Goal: Transaction & Acquisition: Purchase product/service

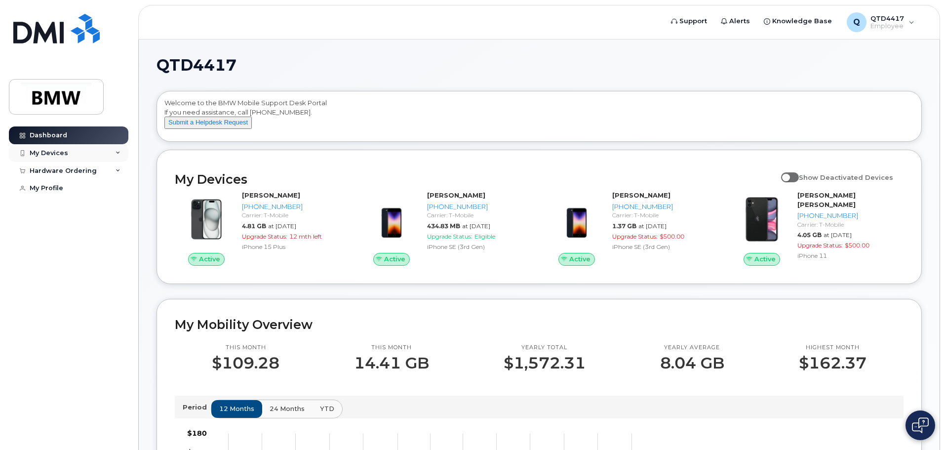
click at [121, 150] on div "My Devices" at bounding box center [68, 153] width 119 height 18
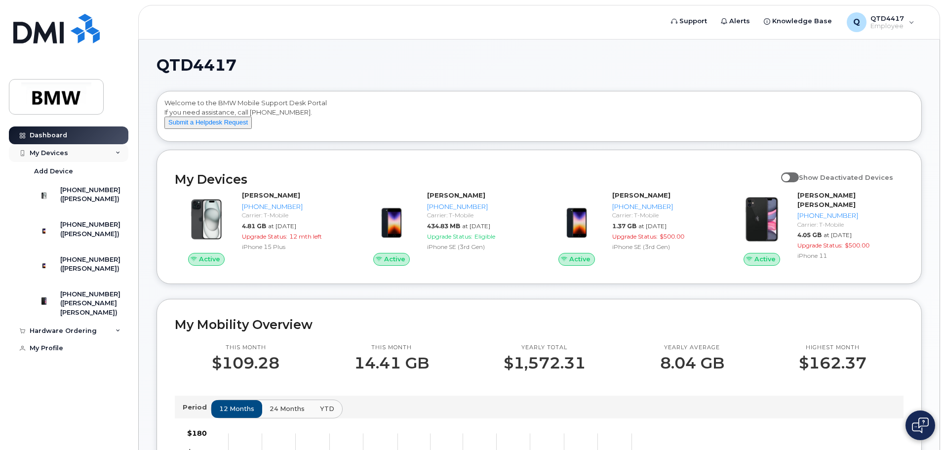
click at [121, 150] on div "My Devices" at bounding box center [68, 153] width 119 height 18
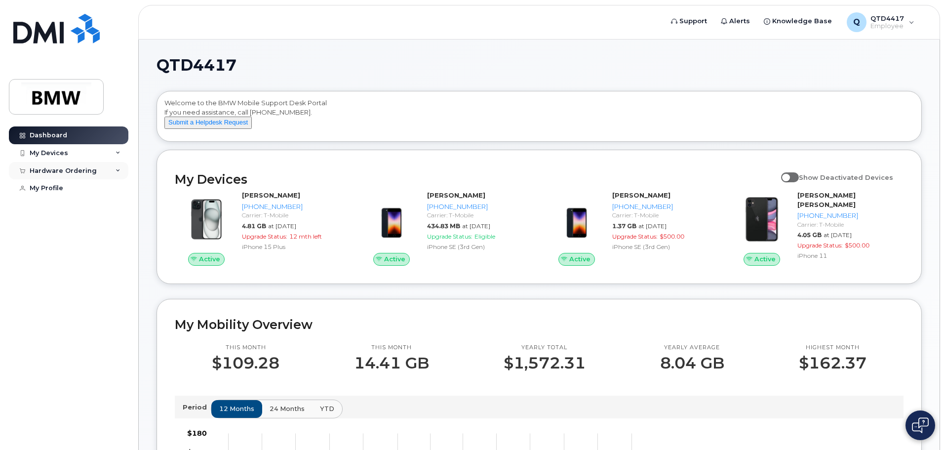
click at [116, 171] on icon at bounding box center [118, 170] width 5 height 5
click at [56, 187] on div "My Profile" at bounding box center [47, 188] width 34 height 8
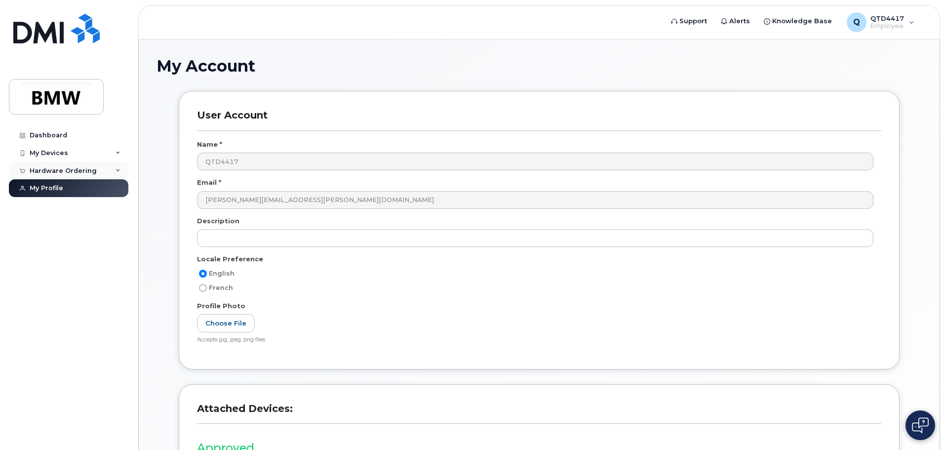
click at [112, 169] on div "Hardware Ordering" at bounding box center [68, 171] width 119 height 18
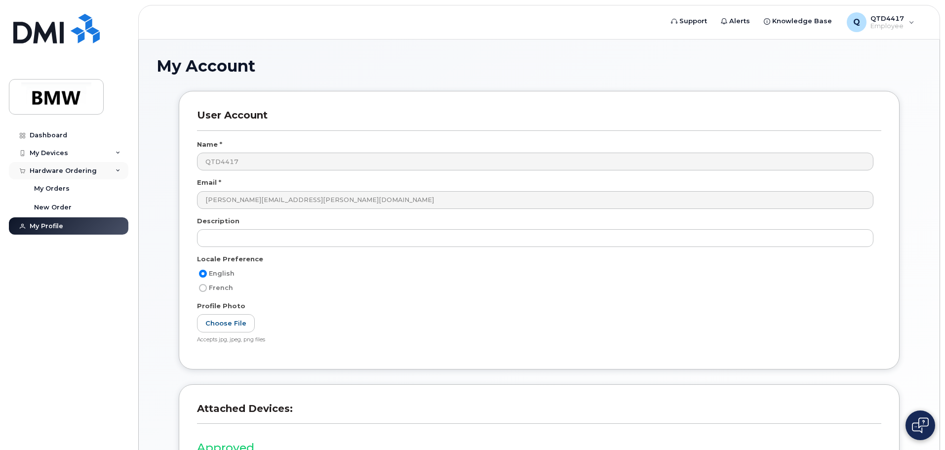
click at [112, 169] on div "Hardware Ordering" at bounding box center [68, 171] width 119 height 18
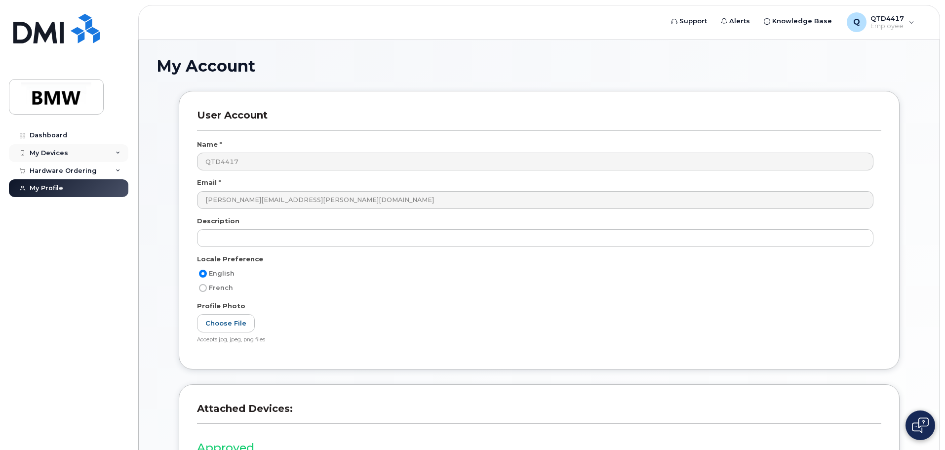
click at [98, 150] on div "My Devices" at bounding box center [68, 153] width 119 height 18
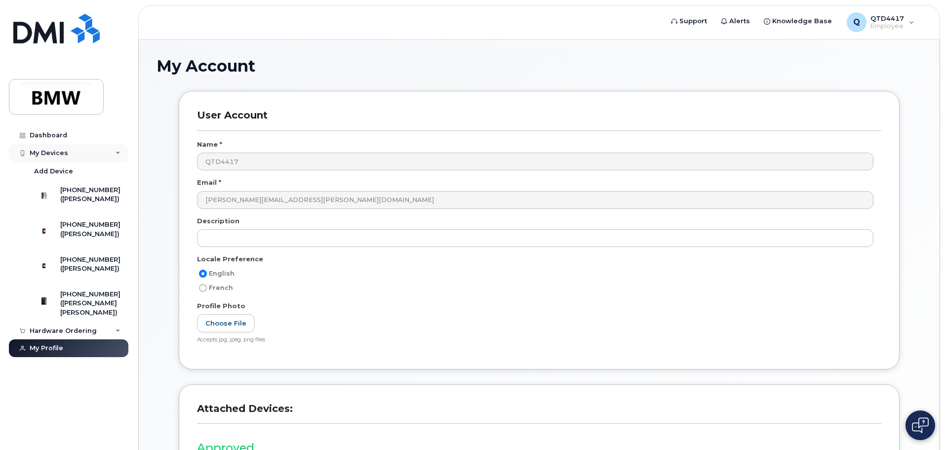
click at [98, 150] on div "My Devices" at bounding box center [68, 153] width 119 height 18
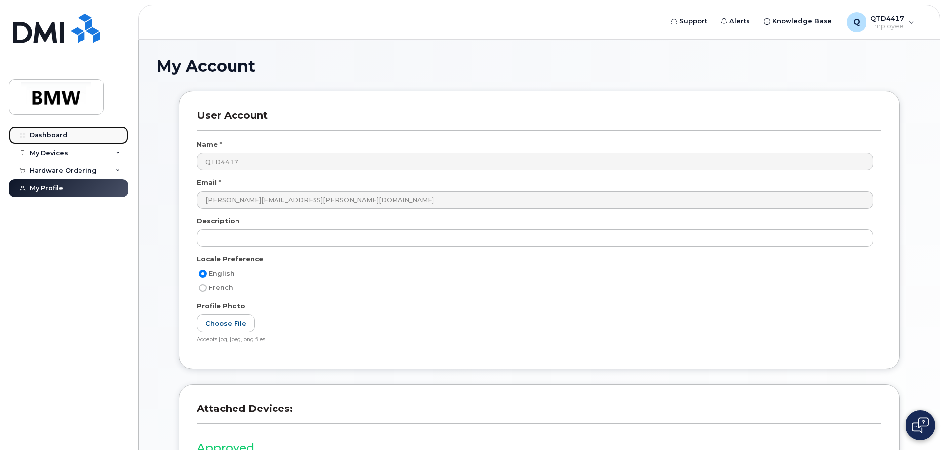
click at [80, 139] on link "Dashboard" at bounding box center [68, 135] width 119 height 18
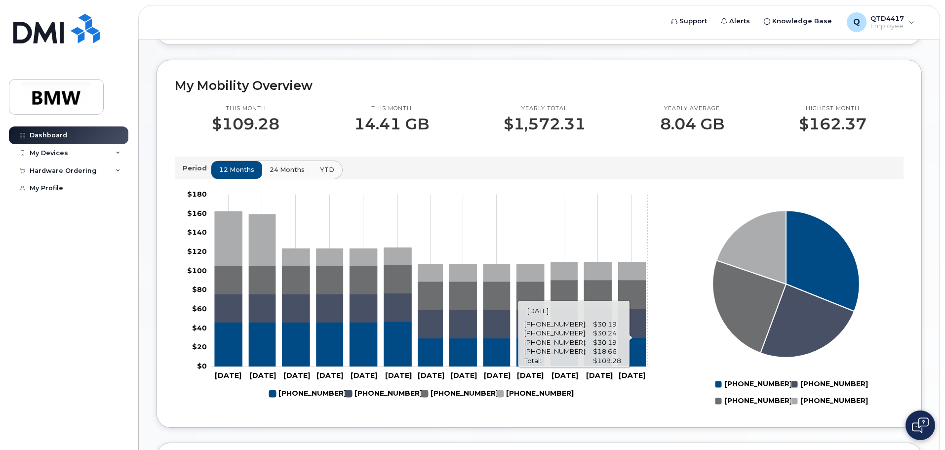
scroll to position [247, 0]
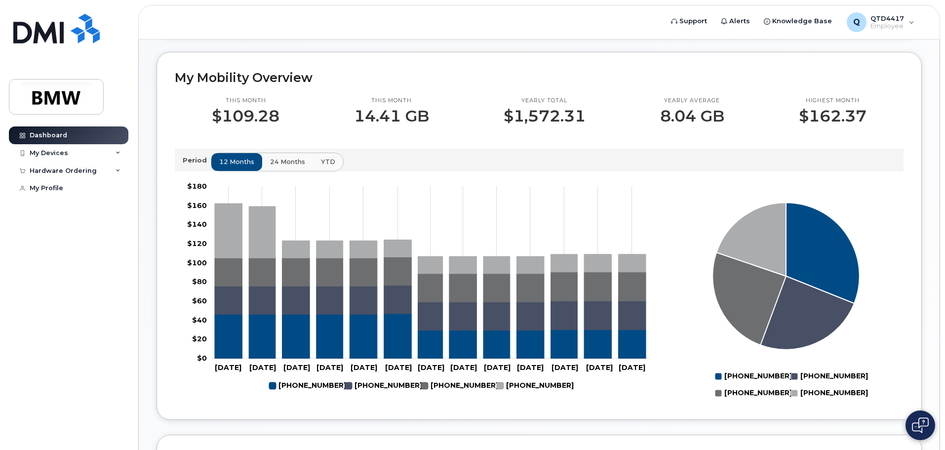
click at [288, 166] on span "24 months" at bounding box center [287, 161] width 35 height 9
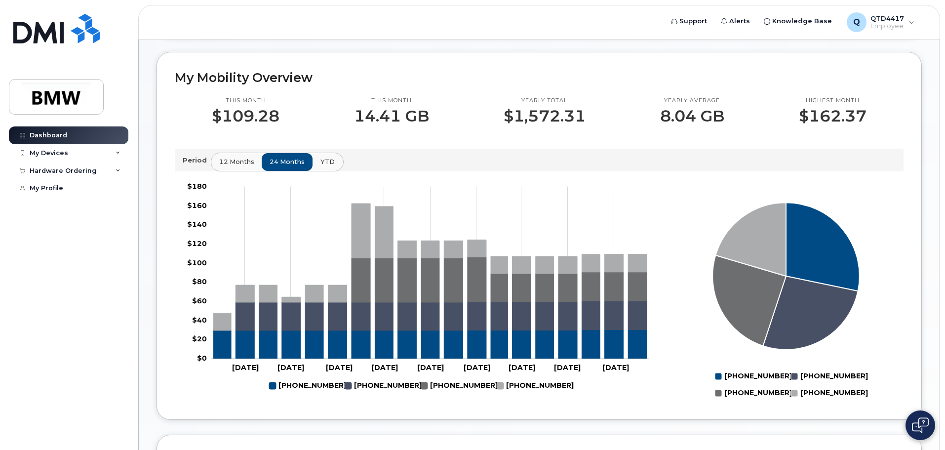
click at [324, 166] on span "YTD" at bounding box center [327, 161] width 14 height 9
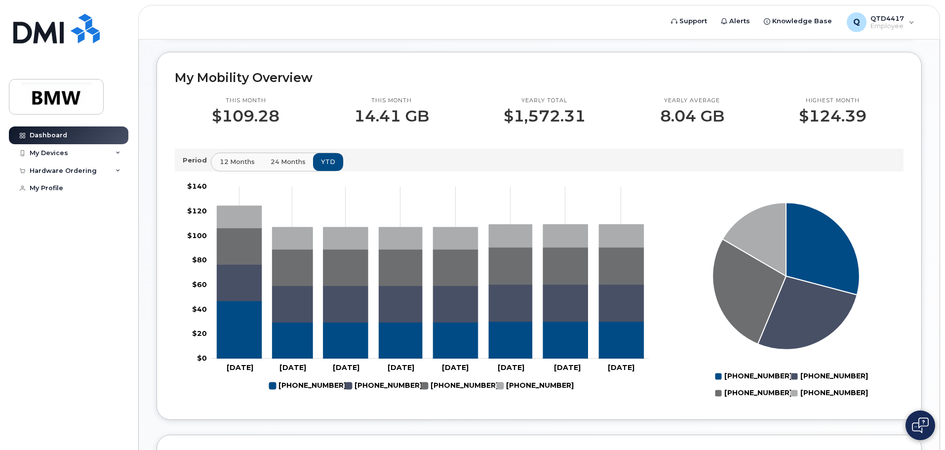
click at [238, 166] on span "12 months" at bounding box center [237, 161] width 35 height 9
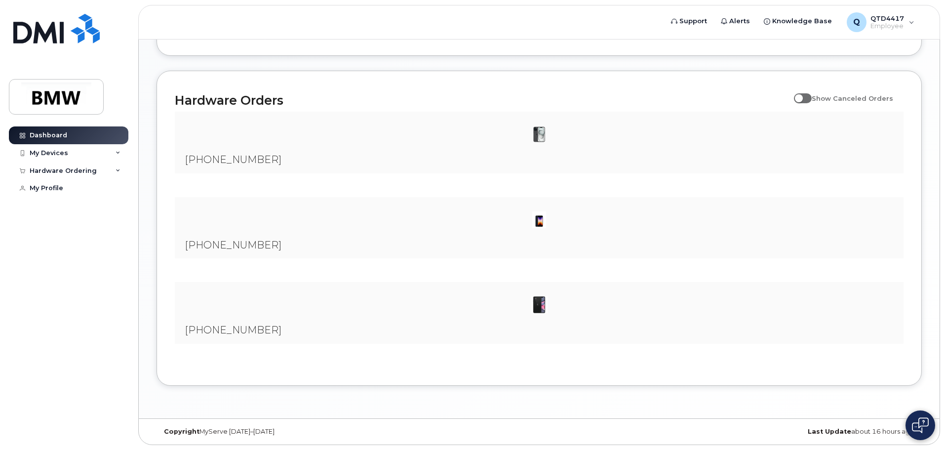
scroll to position [0, 0]
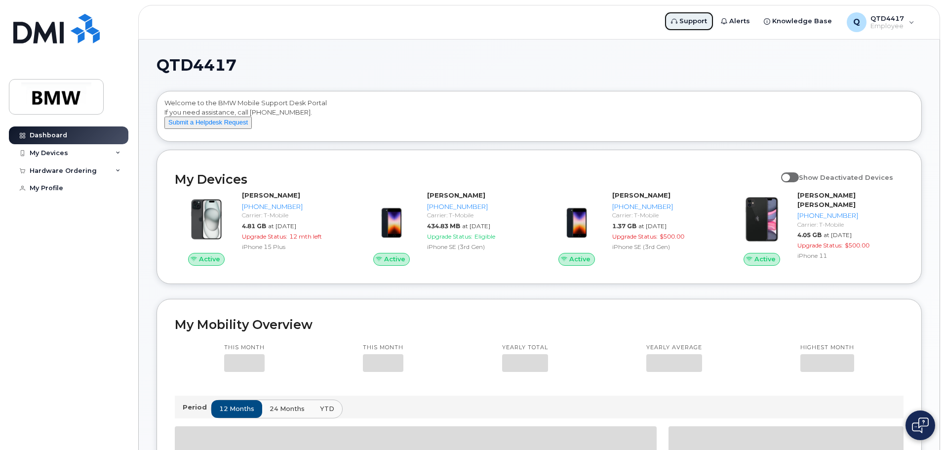
click at [700, 19] on span "Support" at bounding box center [693, 21] width 28 height 10
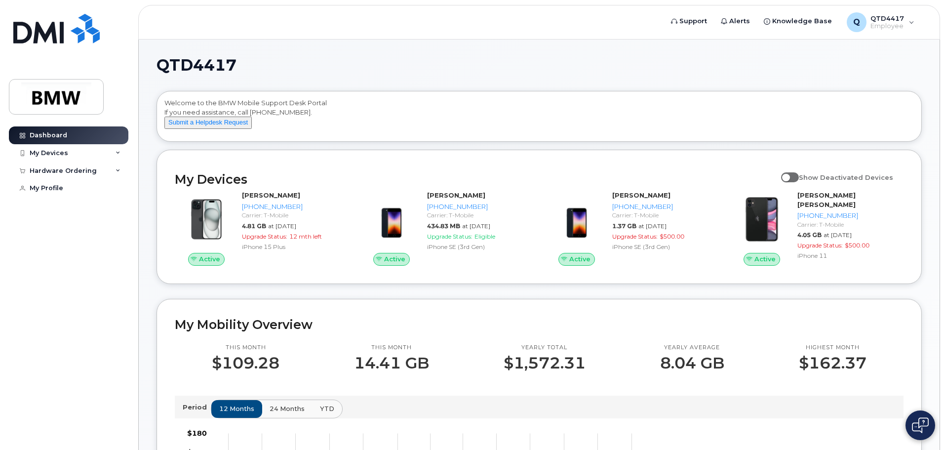
click at [64, 273] on div "Dashboard My Devices Add Device 864-991-7982 (Joshua Vileikis) 864-304-9432 (Jo…" at bounding box center [70, 280] width 122 height 309
click at [913, 19] on div "Q QTD4417 Employee" at bounding box center [880, 22] width 81 height 20
click at [210, 129] on button "Submit a Helpdesk Request" at bounding box center [207, 123] width 87 height 12
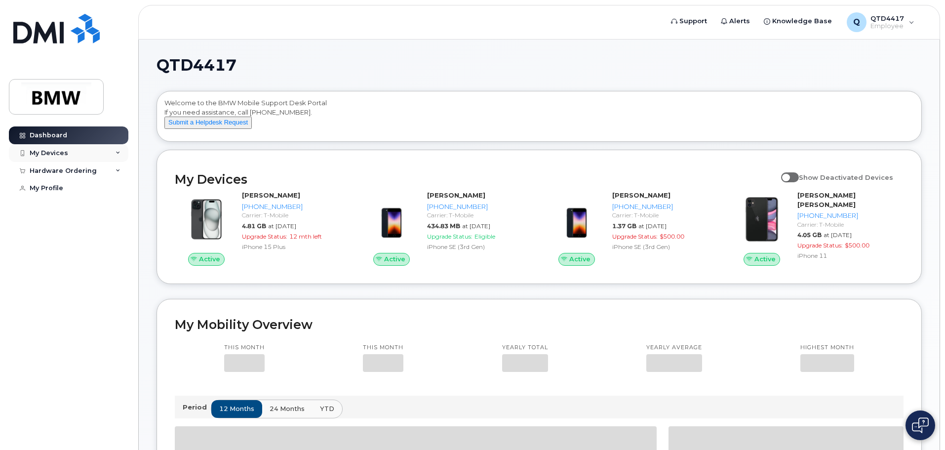
click at [109, 155] on div "My Devices" at bounding box center [68, 153] width 119 height 18
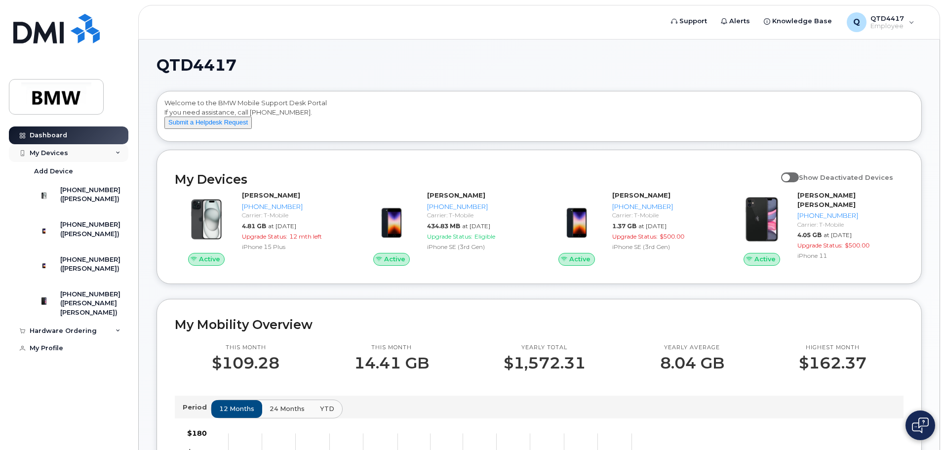
click at [109, 155] on div "My Devices" at bounding box center [68, 153] width 119 height 18
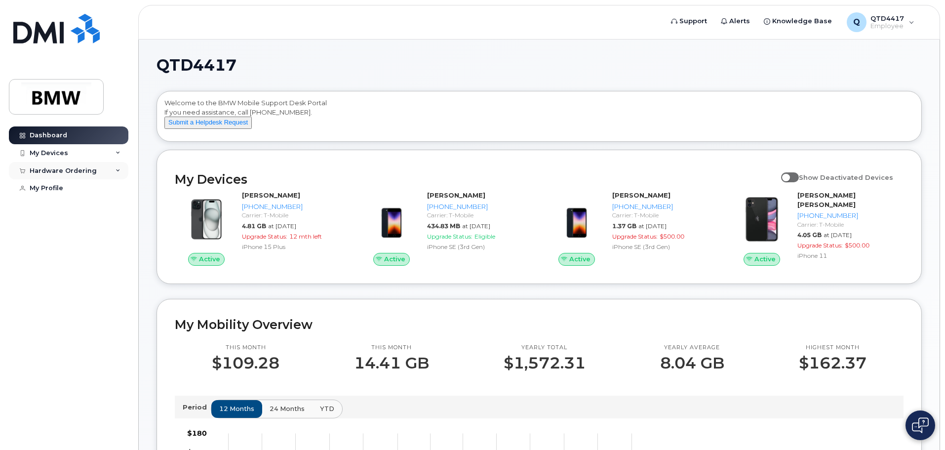
click at [112, 170] on div "Hardware Ordering" at bounding box center [68, 171] width 119 height 18
click at [60, 204] on div "New Order" at bounding box center [53, 207] width 38 height 9
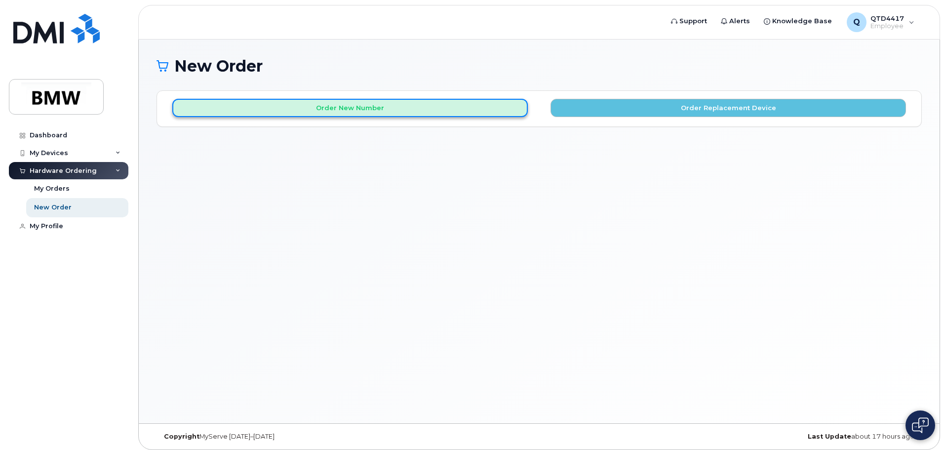
click at [388, 108] on button "Order New Number" at bounding box center [350, 108] width 356 height 18
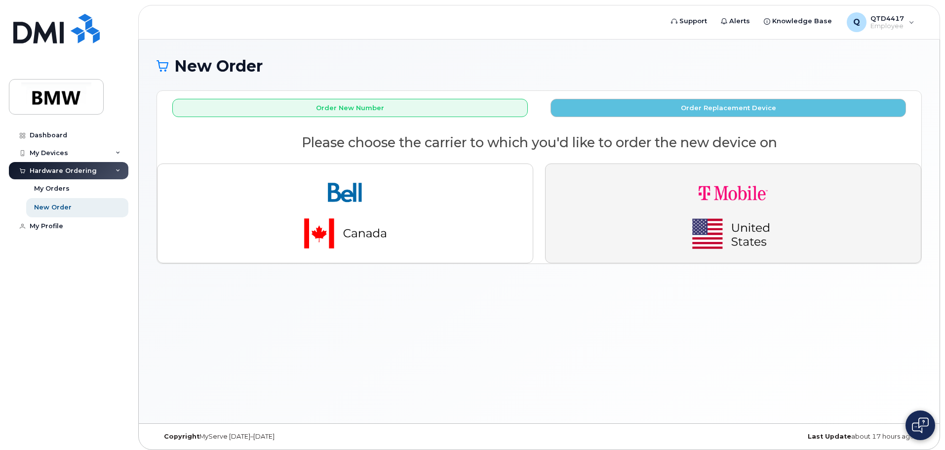
click at [723, 190] on img "button" at bounding box center [733, 213] width 138 height 83
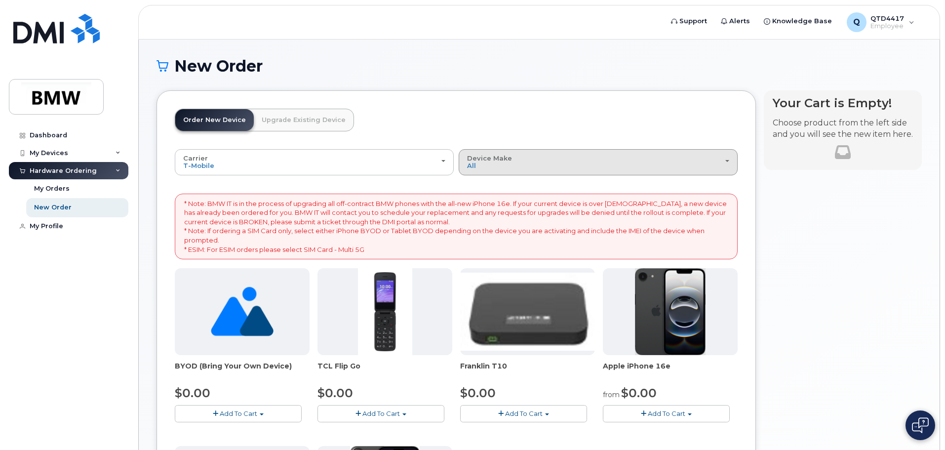
click at [504, 161] on span "Device Make" at bounding box center [489, 158] width 45 height 8
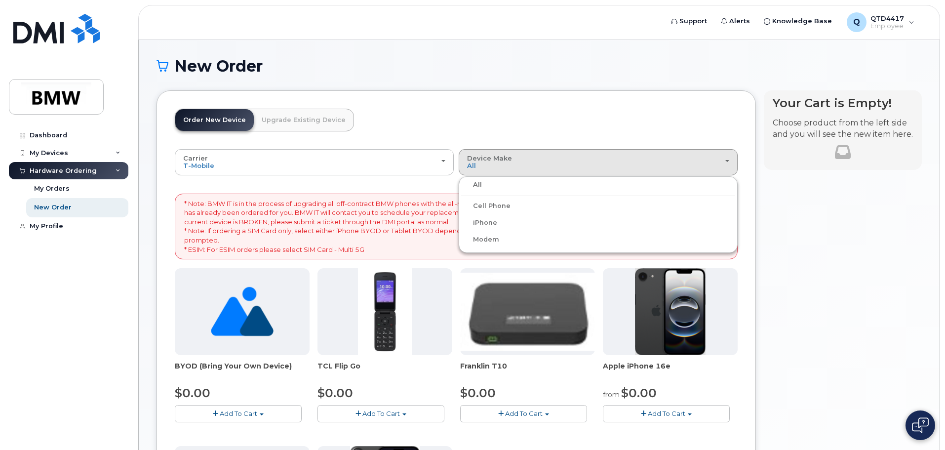
click at [492, 185] on div "All" at bounding box center [598, 185] width 274 height 12
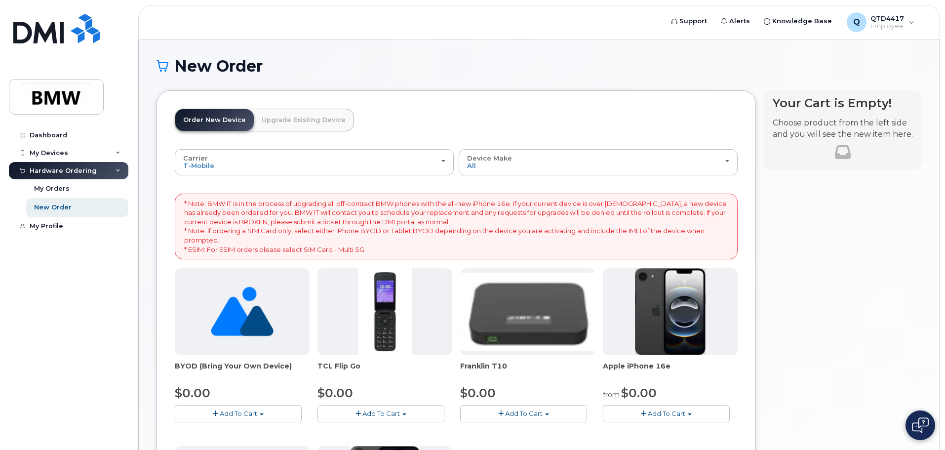
click at [562, 124] on header "Order New Device Upgrade Existing Device Order new device and new line Order ne…" at bounding box center [456, 129] width 563 height 40
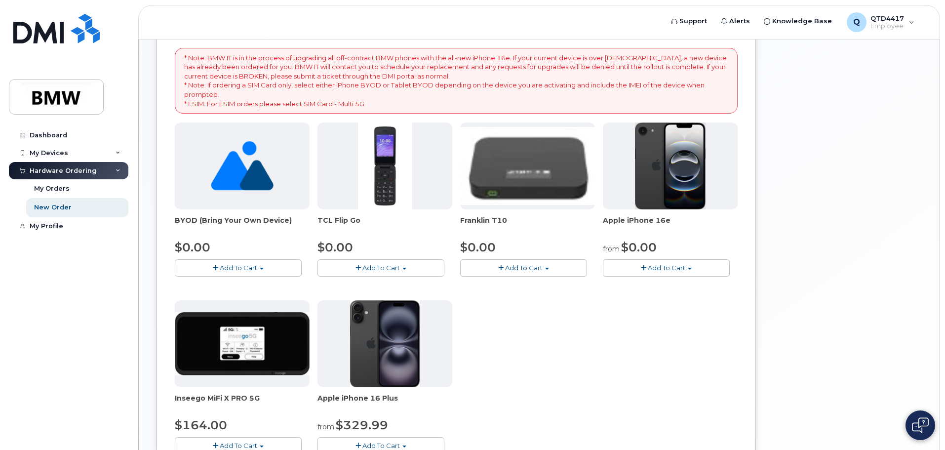
scroll to position [148, 0]
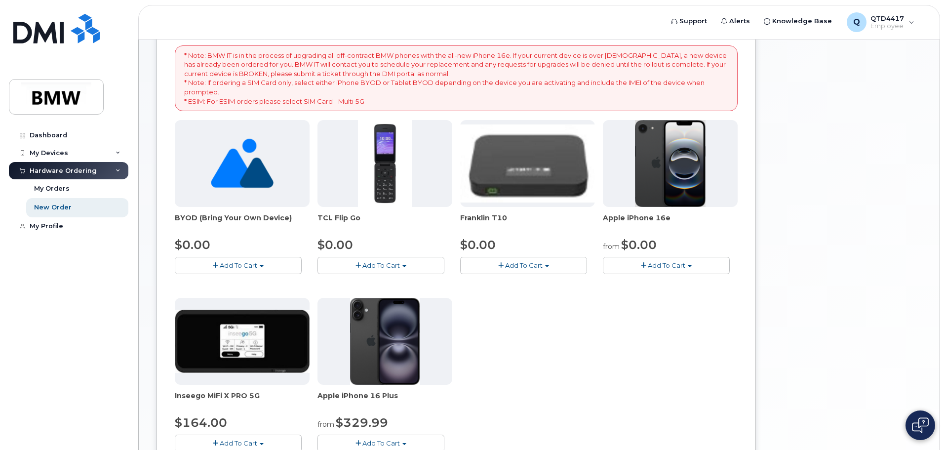
click at [681, 264] on span "Add To Cart" at bounding box center [667, 265] width 38 height 8
click at [681, 280] on link "$0.00 - 30 Month Activation (128GB)" at bounding box center [676, 283] width 142 height 12
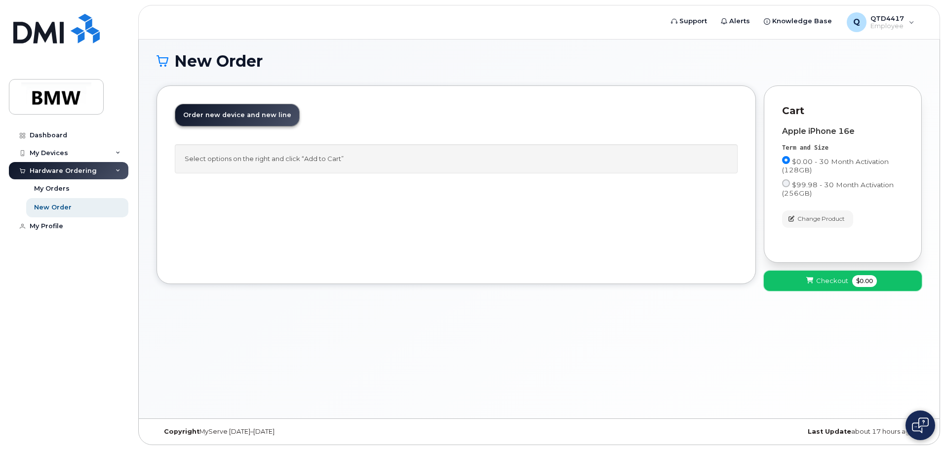
click at [831, 279] on span "Checkout" at bounding box center [832, 280] width 32 height 9
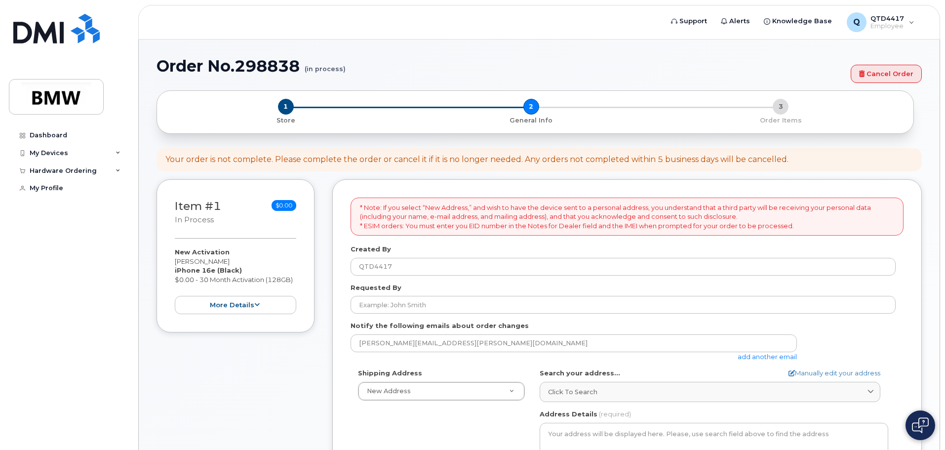
select select
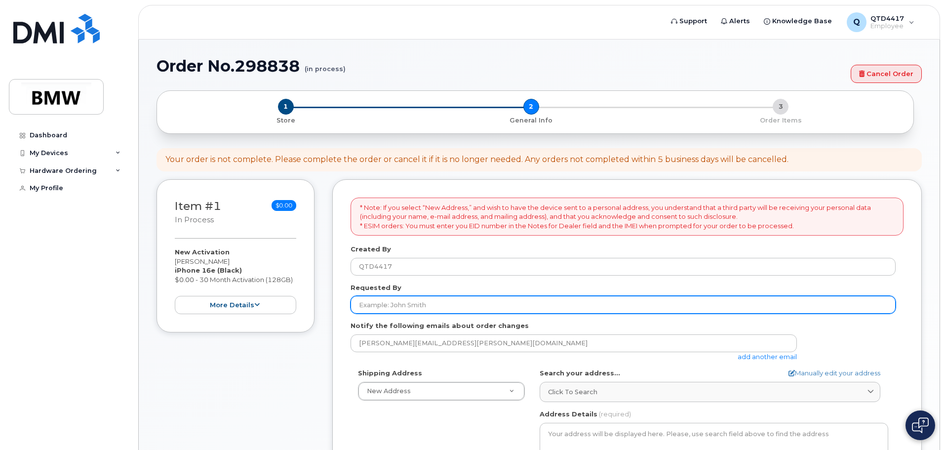
click at [423, 303] on input "Requested By" at bounding box center [623, 305] width 545 height 18
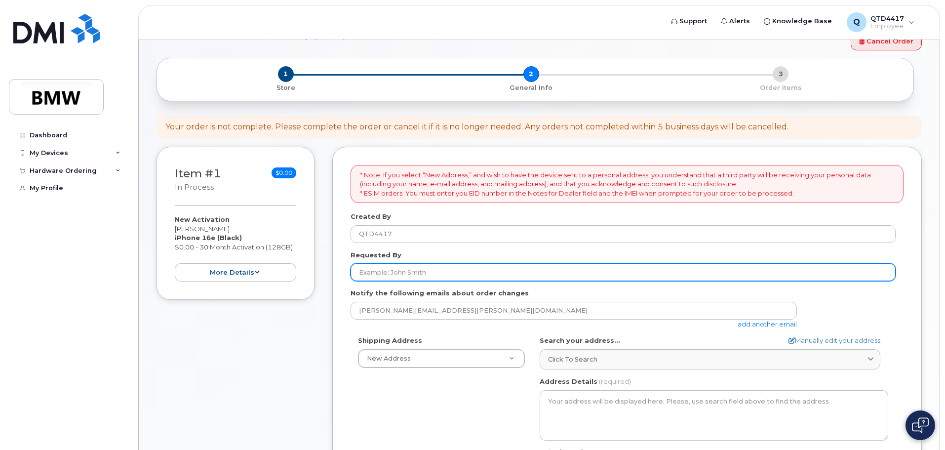
scroll to position [49, 0]
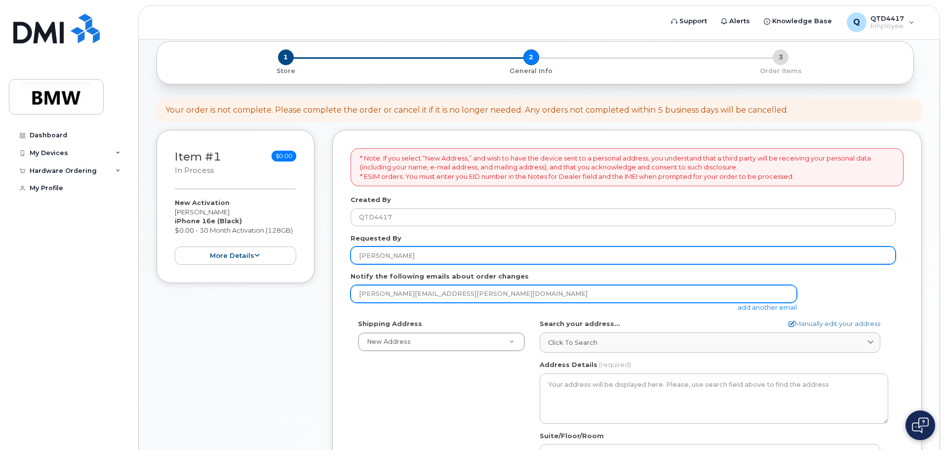
type input "[PERSON_NAME]"
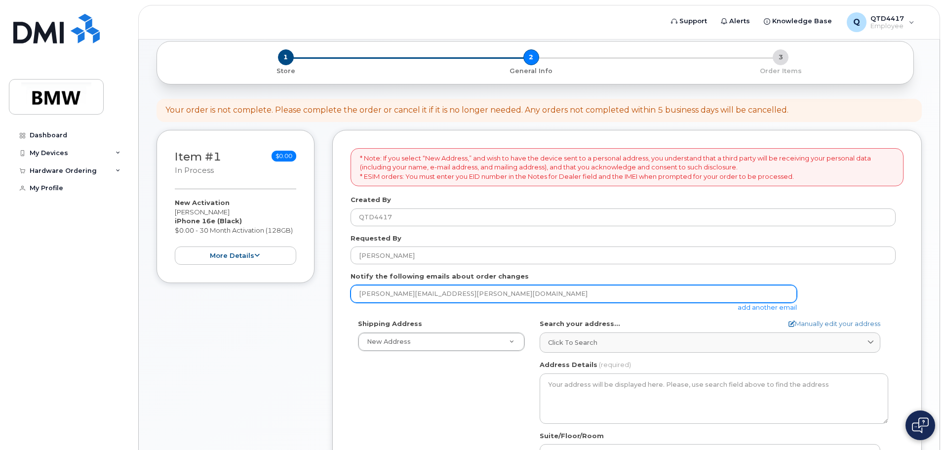
click at [614, 297] on input "[PERSON_NAME][EMAIL_ADDRESS][PERSON_NAME][DOMAIN_NAME]" at bounding box center [574, 294] width 446 height 18
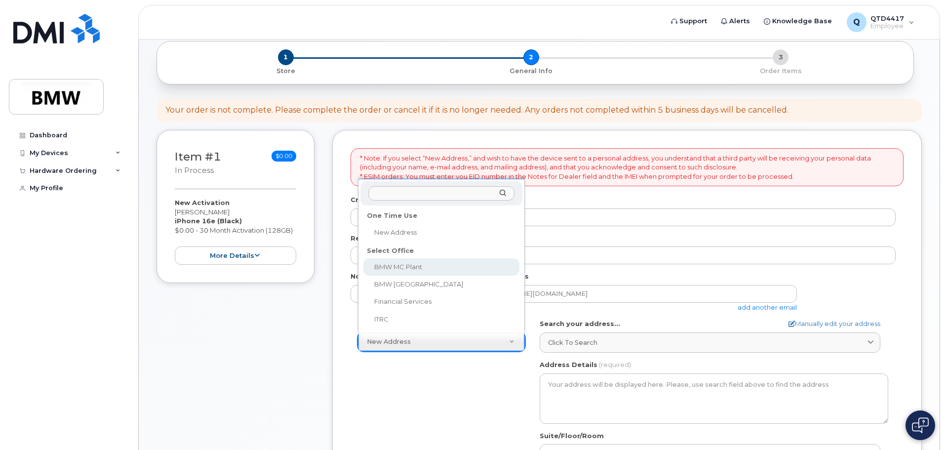
select select
type textarea "[STREET_ADDRESS] Greer [US_STATE] 29651-6731"
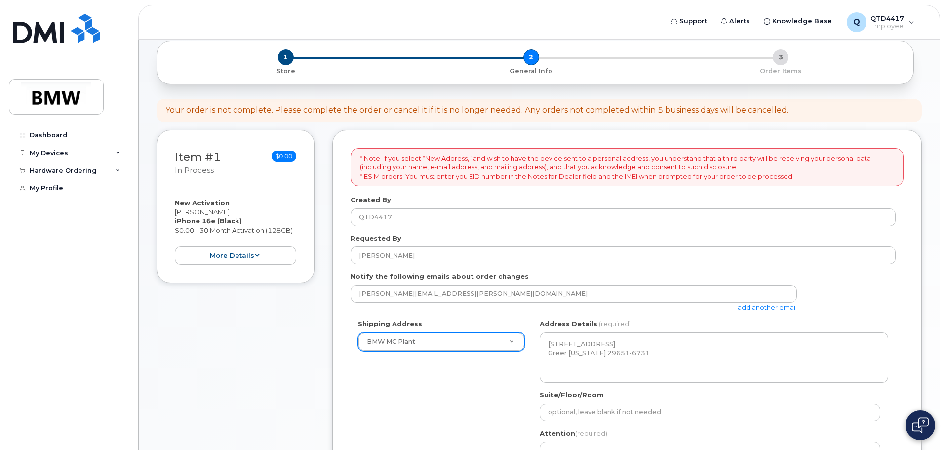
click at [462, 393] on div "Shipping Address BMW MC Plant New Address BMW MC Plant BMW North America Financ…" at bounding box center [623, 412] width 545 height 186
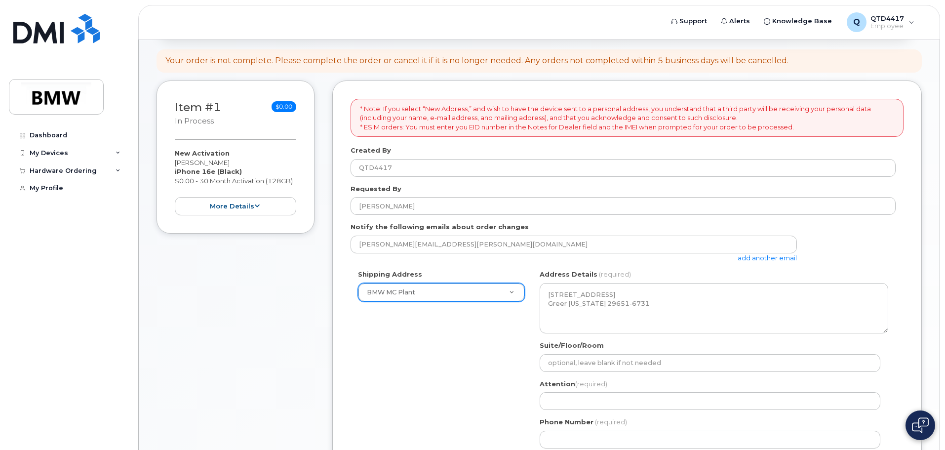
scroll to position [148, 0]
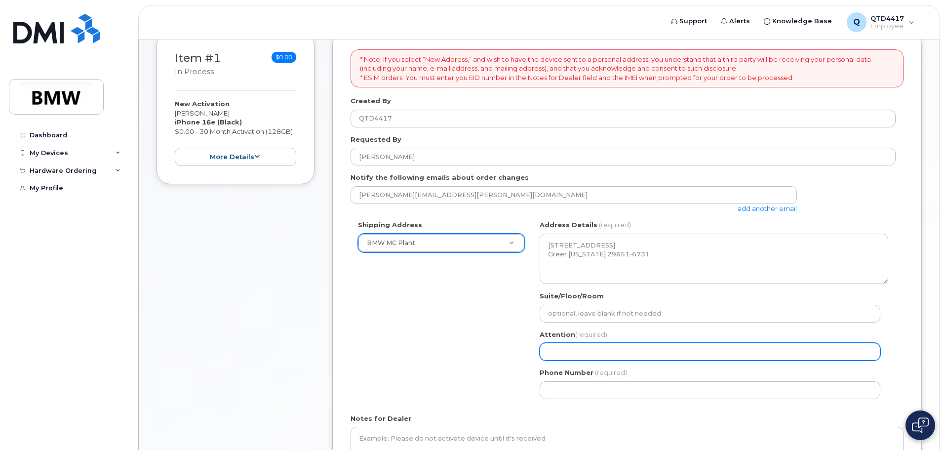
click at [589, 354] on input "Attention (required)" at bounding box center [710, 352] width 341 height 18
type input "[PERSON_NAME]"
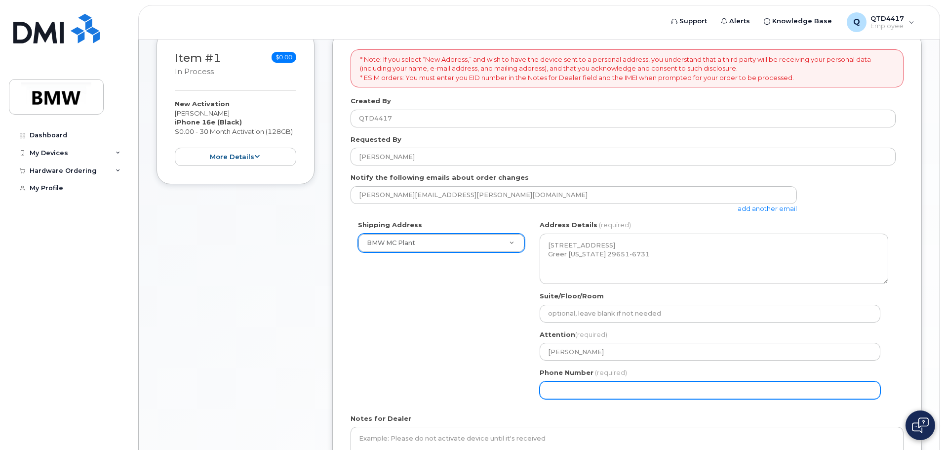
click at [642, 387] on input "Phone Number" at bounding box center [710, 390] width 341 height 18
select select
type input "864"
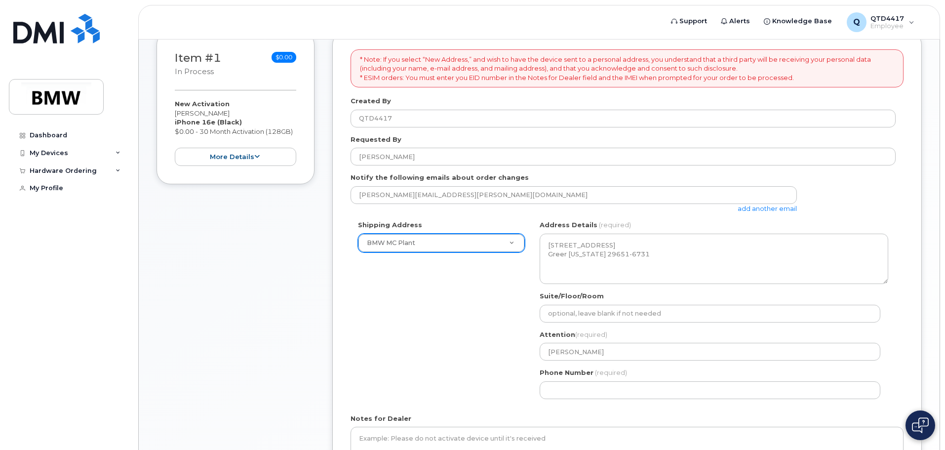
click at [412, 324] on div "Shipping Address BMW MC Plant New Address BMW MC Plant BMW North America Financ…" at bounding box center [623, 313] width 545 height 186
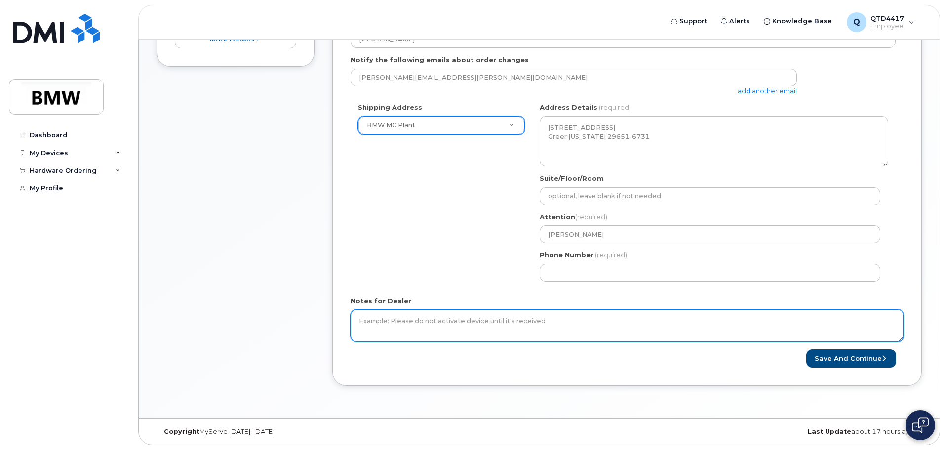
scroll to position [216, 0]
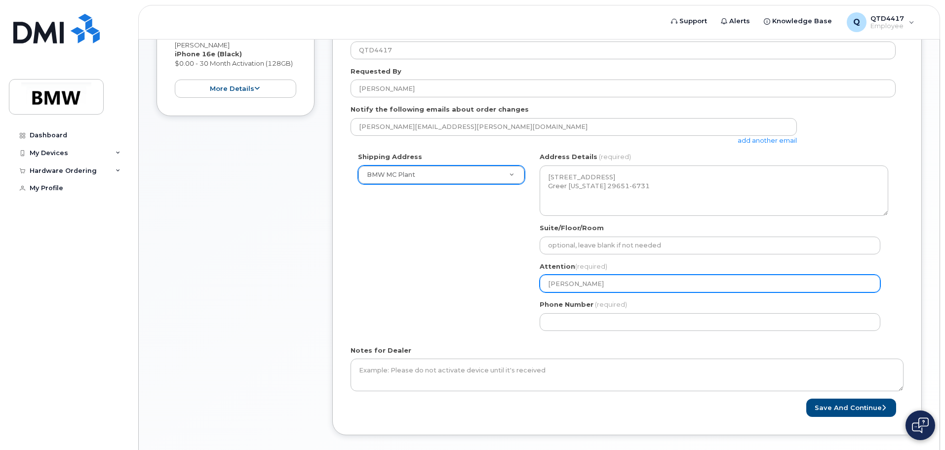
drag, startPoint x: 624, startPoint y: 277, endPoint x: 494, endPoint y: 300, distance: 132.5
click at [494, 300] on div "Shipping Address BMW MC Plant New Address BMW MC Plant BMW North America Financ…" at bounding box center [623, 245] width 545 height 186
select select
type input "B"
select select
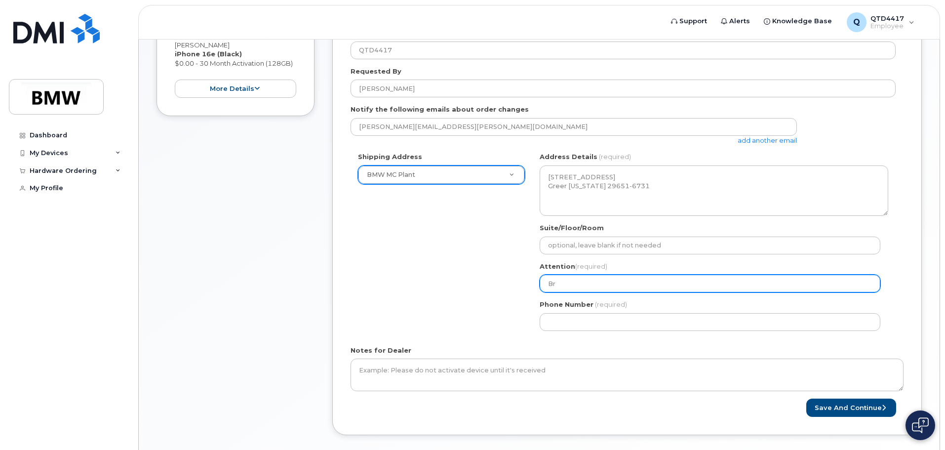
type input "Bre"
select select
type input "Bret"
select select
type input "Brett"
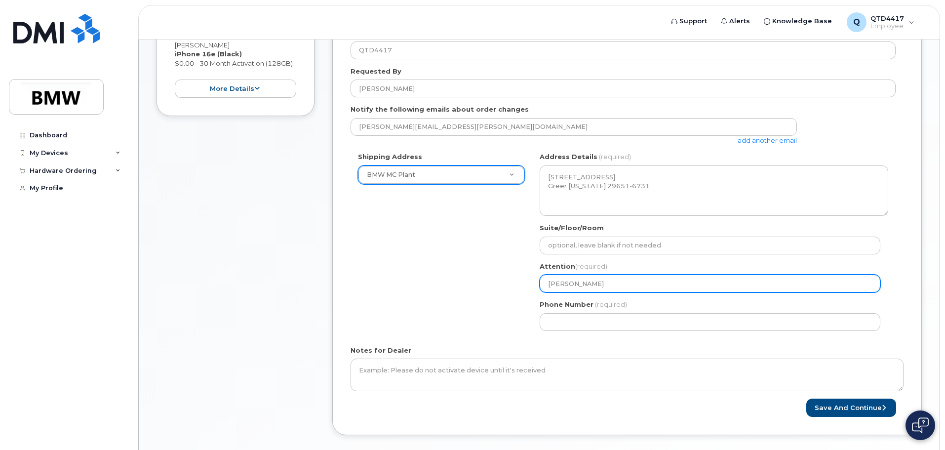
select select
type input "Brett J"
select select
type input "Brett Jo"
select select
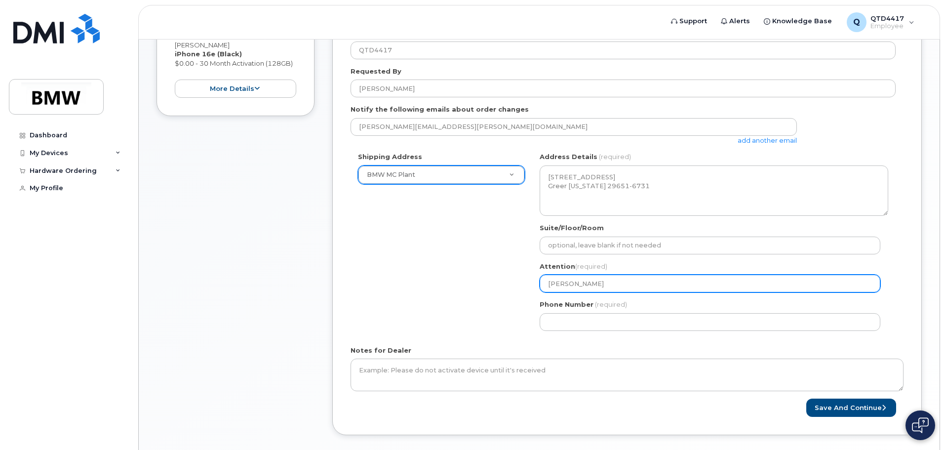
type input "Brett Joh"
select select
type input "Brett John"
select select
type input "Brett Johns"
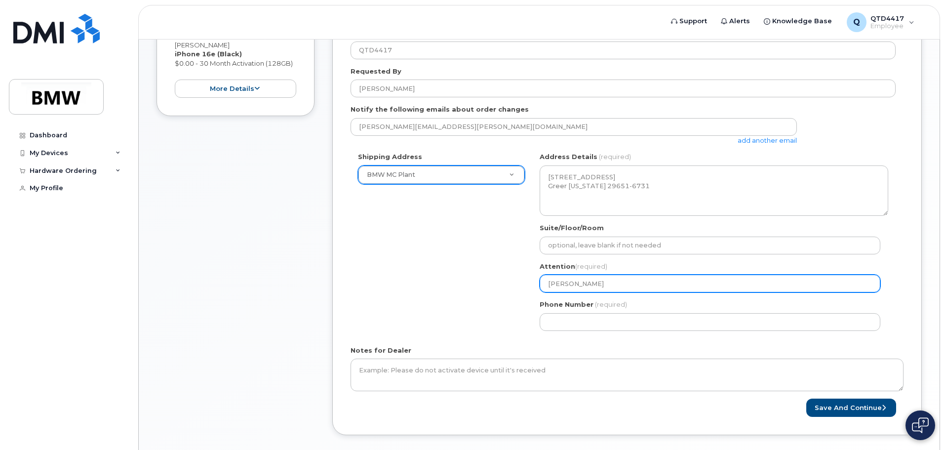
select select
type input "Brett Johnso"
select select
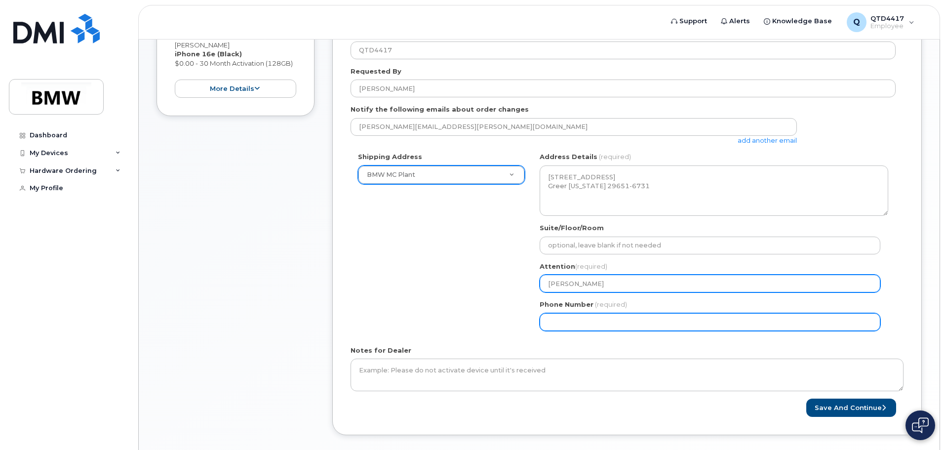
type input "[PERSON_NAME]"
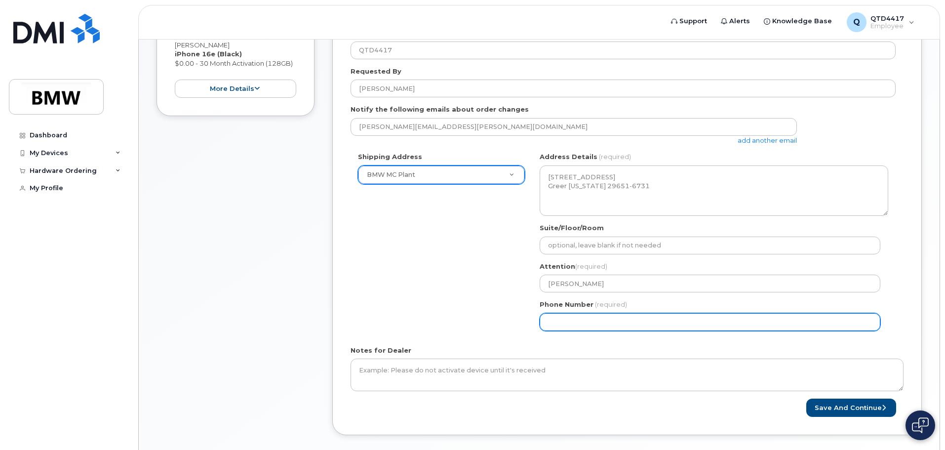
drag, startPoint x: 609, startPoint y: 321, endPoint x: 517, endPoint y: 322, distance: 91.8
click at [517, 322] on div "Shipping Address BMW MC Plant New Address BMW MC Plant BMW North America Financ…" at bounding box center [623, 245] width 545 height 186
type input "735"
type input "7"
type input "864"
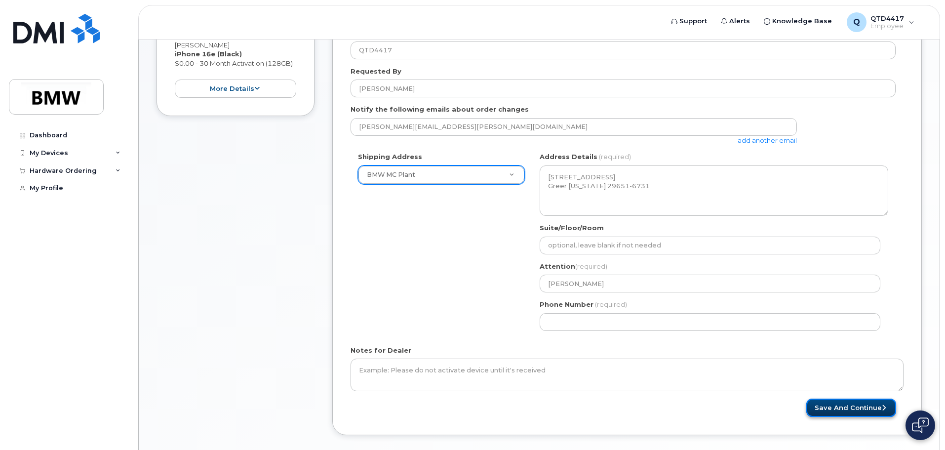
click at [860, 404] on button "Save and Continue" at bounding box center [851, 407] width 90 height 18
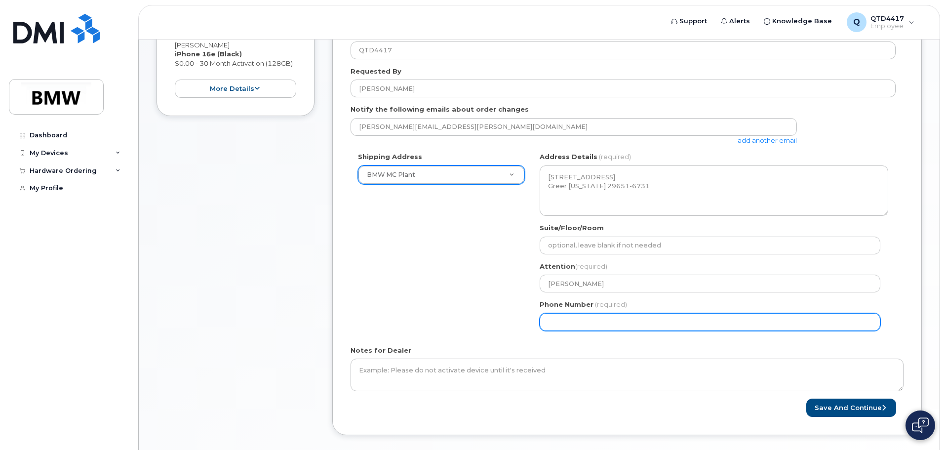
click at [744, 314] on input "Phone Number" at bounding box center [710, 322] width 341 height 18
click at [581, 322] on input "Phone Number" at bounding box center [710, 322] width 341 height 18
select select
type input "8647353565"
click at [806, 398] on button "Save and Continue" at bounding box center [851, 407] width 90 height 18
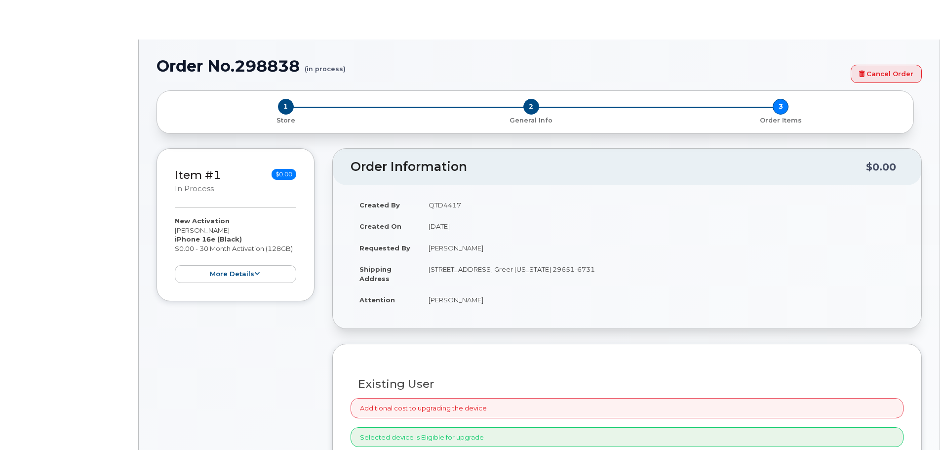
select select "1885307"
radio input "true"
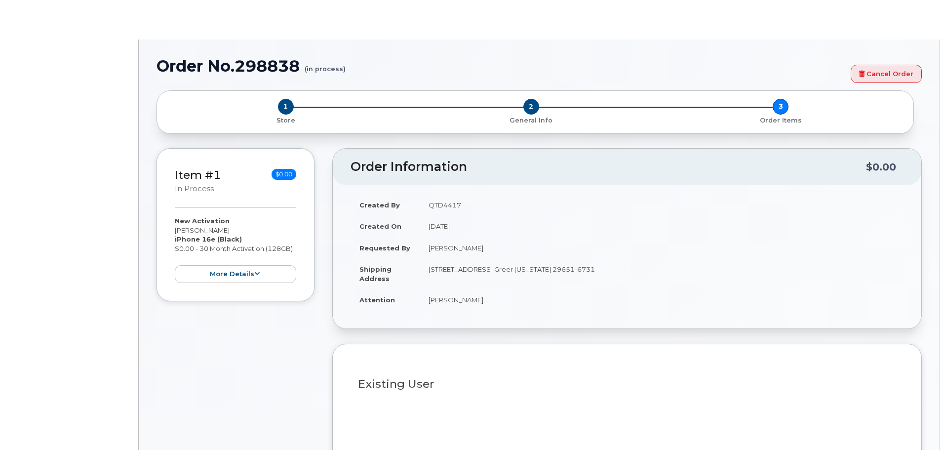
type input "1903410"
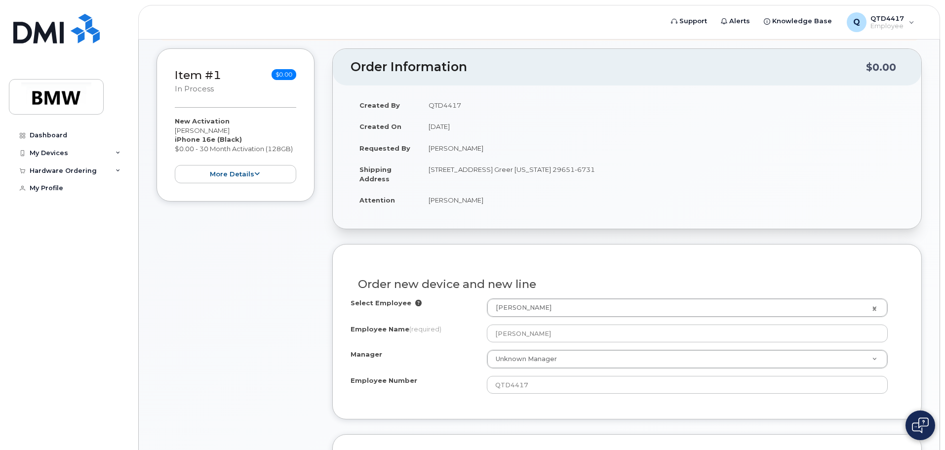
scroll to position [148, 0]
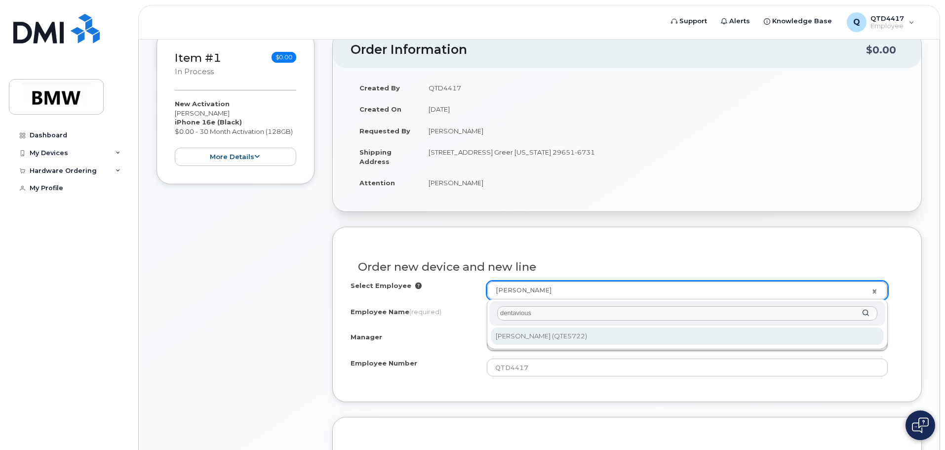
type input "dentavious"
type input "2715002"
type input "[PERSON_NAME]"
type input "QTE5722"
type input "1806"
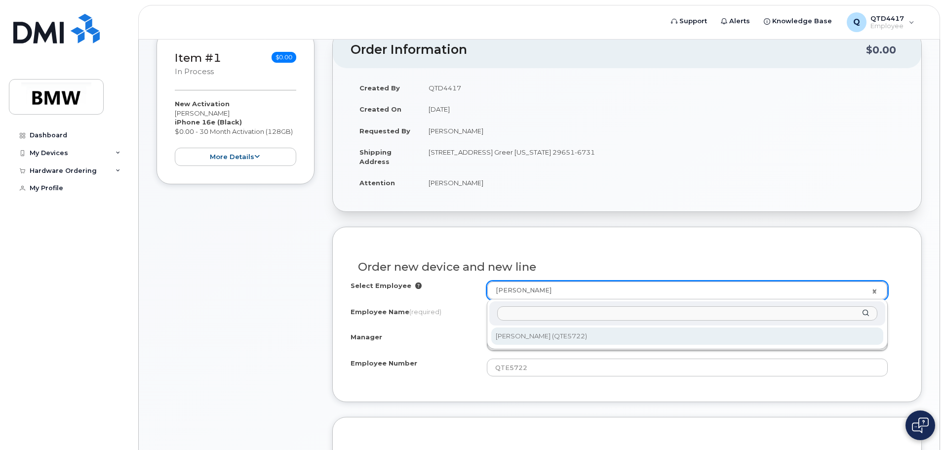
select select "1885307"
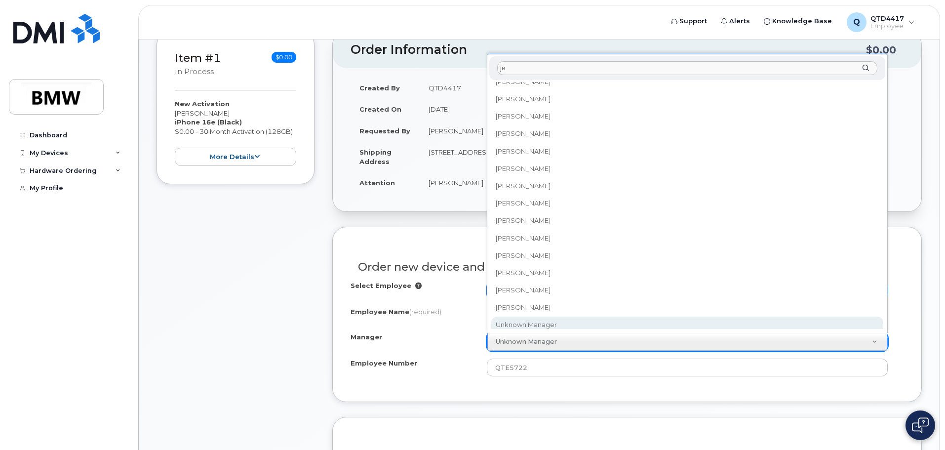
scroll to position [0, 0]
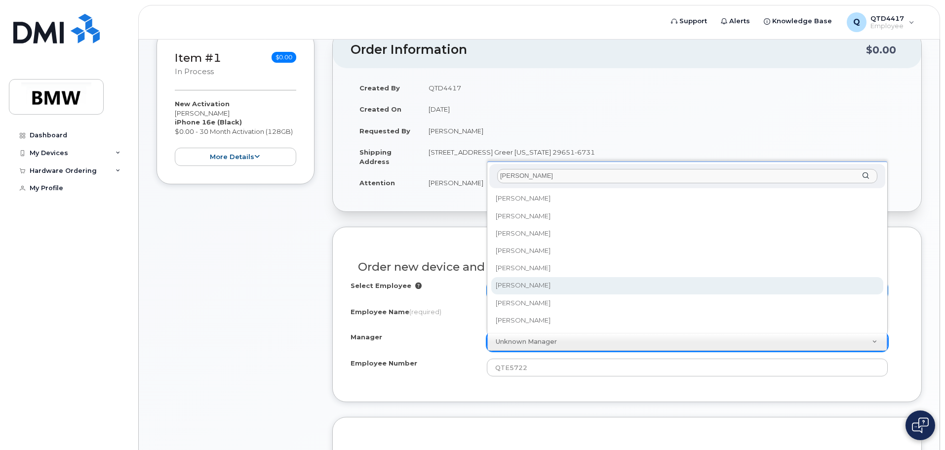
type input "jeff"
select select "1895336"
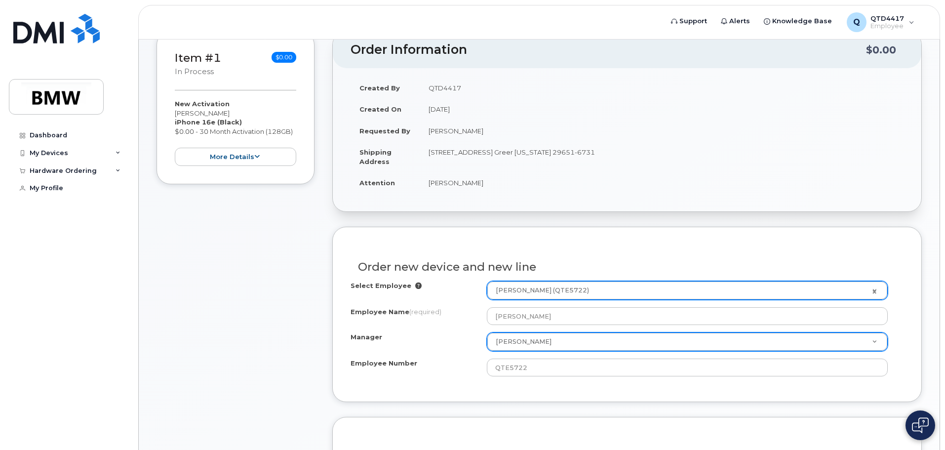
click at [429, 373] on div "Employee Number QTE5722" at bounding box center [627, 367] width 553 height 18
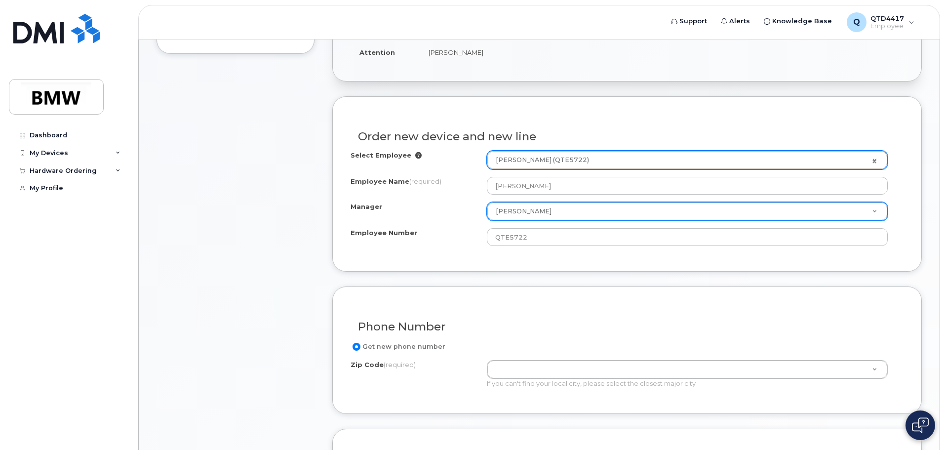
scroll to position [296, 0]
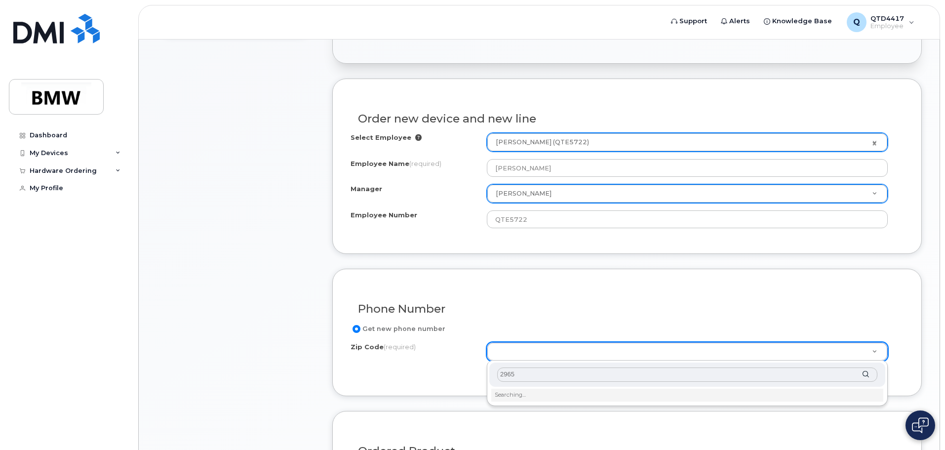
type input "29651"
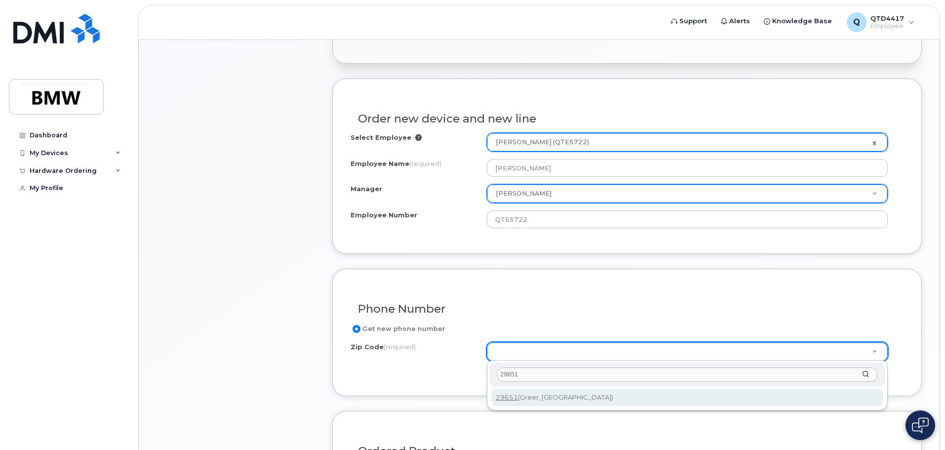
type input "29651"
type input "29651 (Greer, SC)"
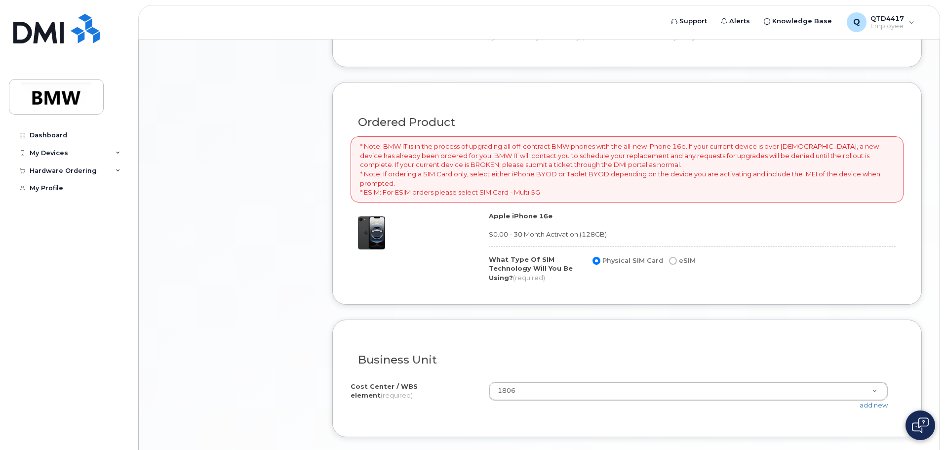
scroll to position [642, 0]
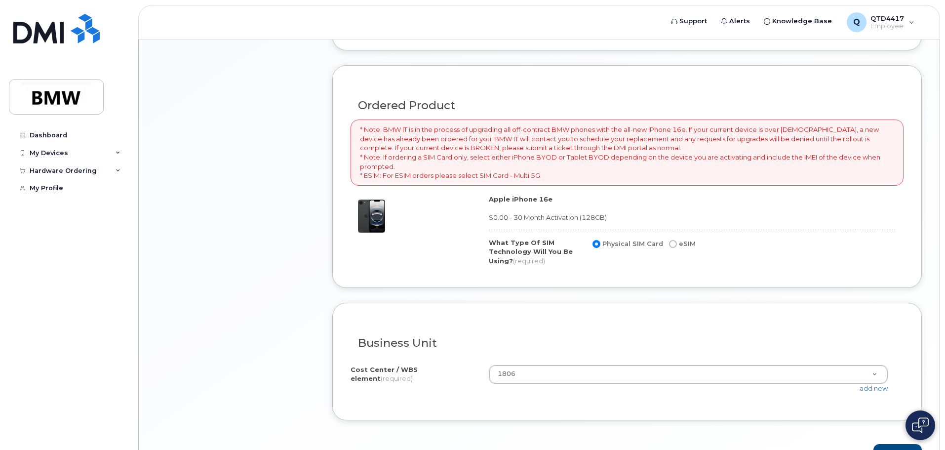
click at [670, 245] on input "eSIM" at bounding box center [673, 244] width 8 height 8
radio input "true"
click at [600, 245] on input "Physical SIM Card" at bounding box center [597, 244] width 8 height 8
radio input "true"
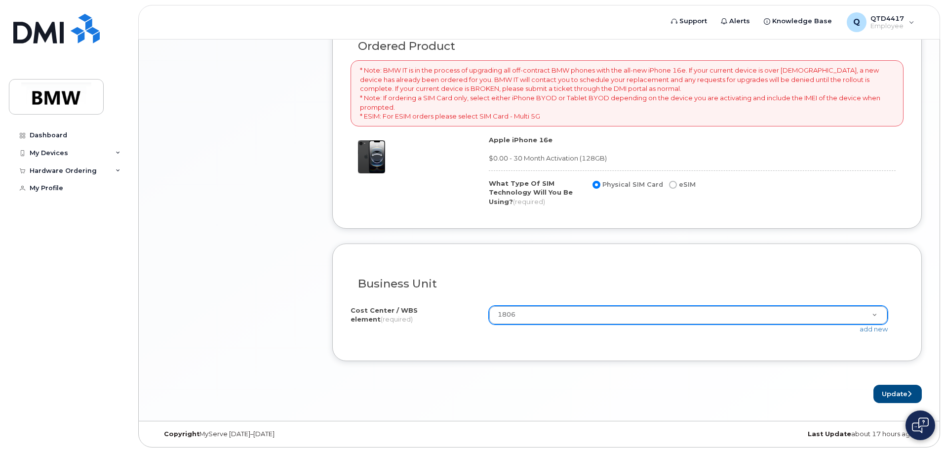
scroll to position [704, 0]
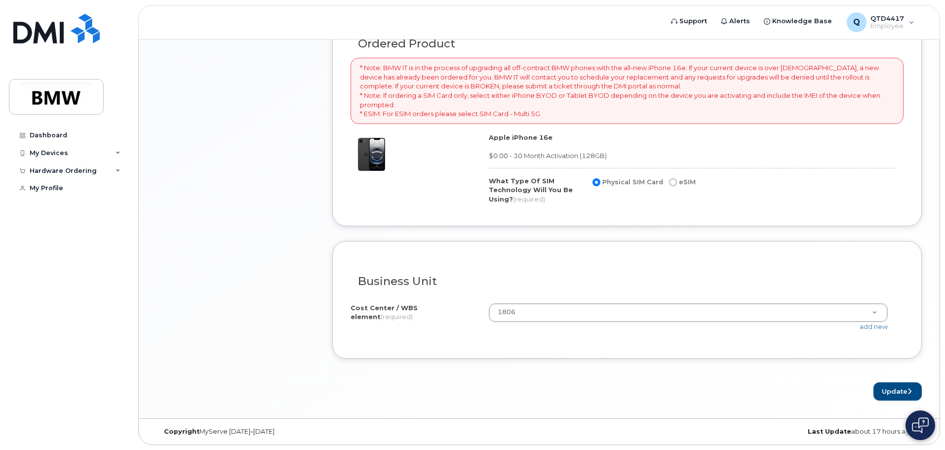
click at [527, 322] on div "add new" at bounding box center [692, 326] width 407 height 9
click at [887, 390] on button "Update" at bounding box center [897, 391] width 48 height 18
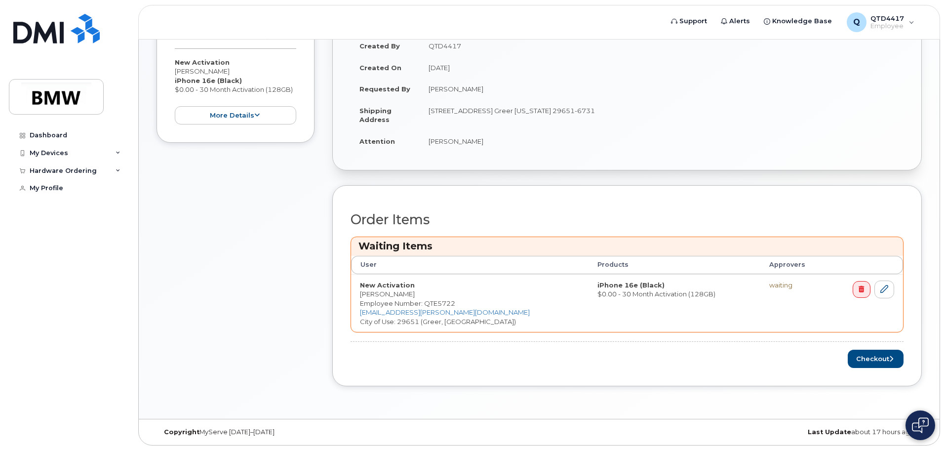
scroll to position [233, 0]
click at [881, 357] on button "Checkout" at bounding box center [876, 358] width 56 height 18
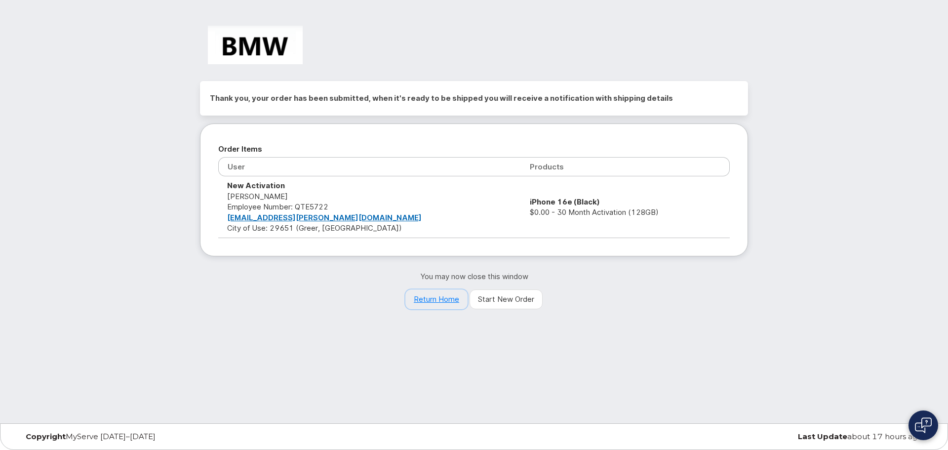
click at [431, 298] on link "Return Home" at bounding box center [436, 299] width 62 height 20
